Goal: Obtain resource: Download file/media

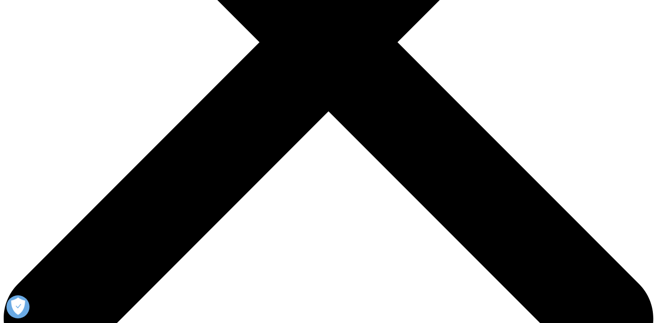
scroll to position [371, 544]
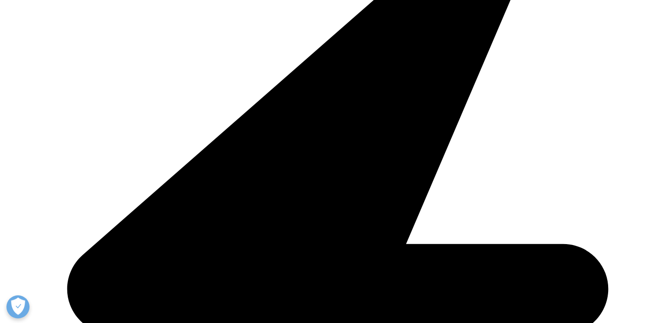
scroll to position [509, 544]
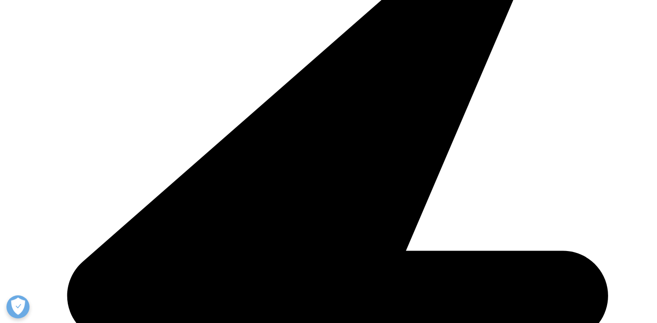
type input "[PERSON_NAME]"
type input "[MEDICAL_DATA]"
type input "[EMAIL_ADDRESS][DOMAIN_NAME]"
type input "ILLORE DEVELOPPEMENT"
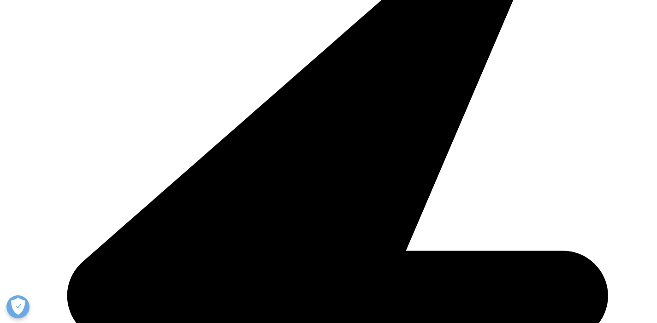
select select "France"
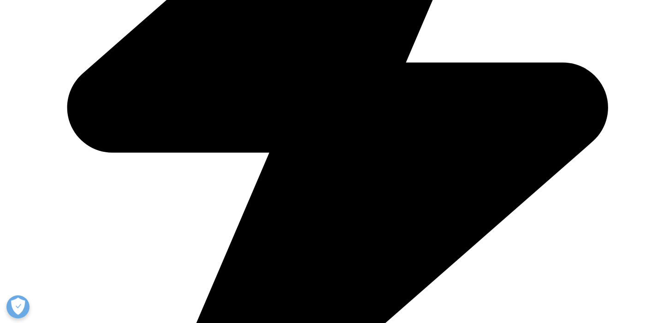
type input "president"
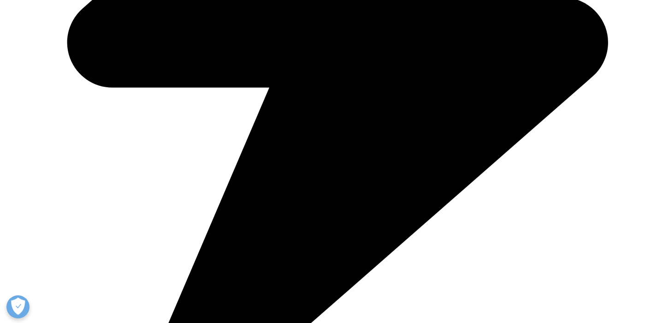
scroll to position [549, 0]
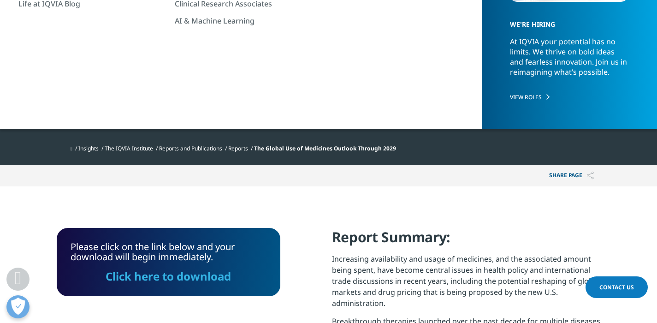
scroll to position [178, 0]
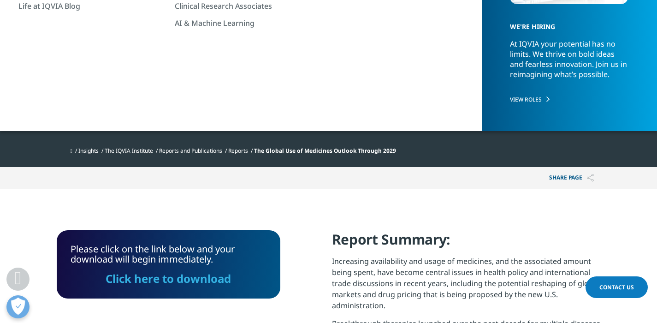
click at [175, 277] on link "Click here to download" at bounding box center [168, 278] width 125 height 15
